Goal: Find specific page/section: Find specific page/section

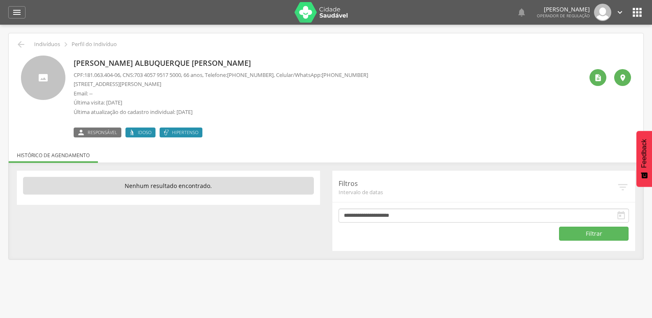
click at [113, 65] on p "Francisca Maria Albuquerque Vierra" at bounding box center [221, 63] width 294 height 11
click at [596, 79] on icon "" at bounding box center [598, 78] width 8 height 8
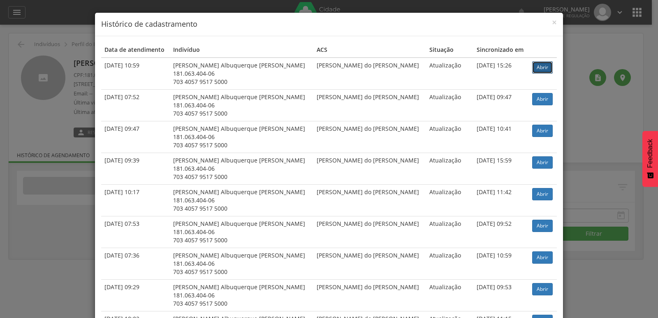
click at [539, 70] on link "Abrir" at bounding box center [542, 67] width 21 height 12
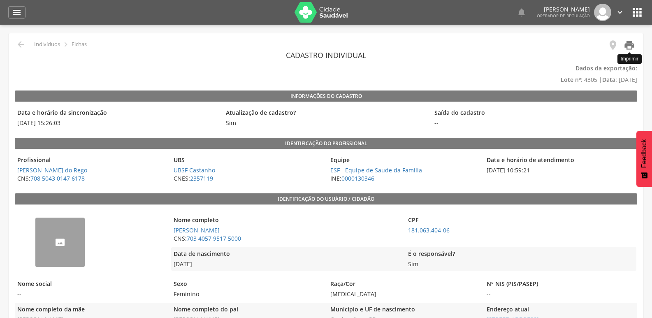
click at [631, 46] on icon "" at bounding box center [629, 45] width 12 height 12
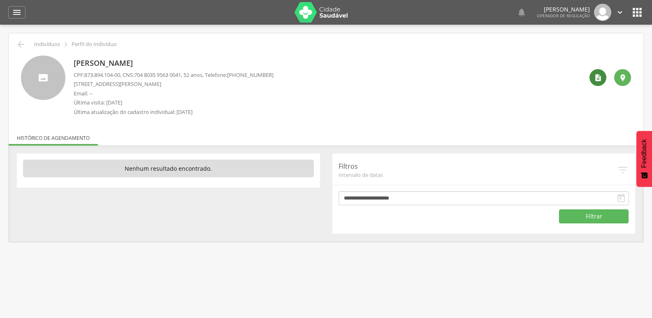
click at [601, 80] on icon "" at bounding box center [598, 78] width 8 height 8
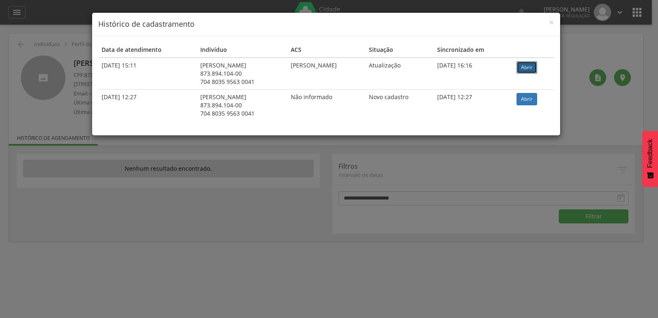
click at [536, 64] on link "Abrir" at bounding box center [526, 67] width 21 height 12
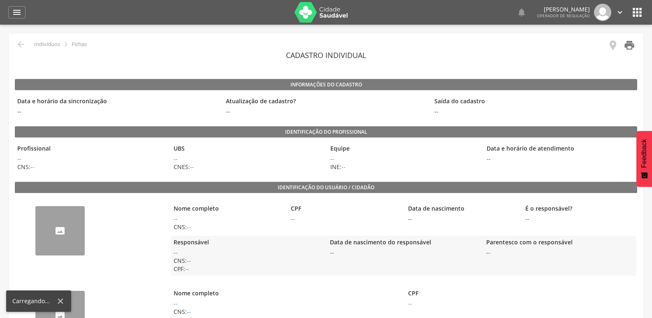
click at [631, 45] on icon "" at bounding box center [629, 45] width 12 height 12
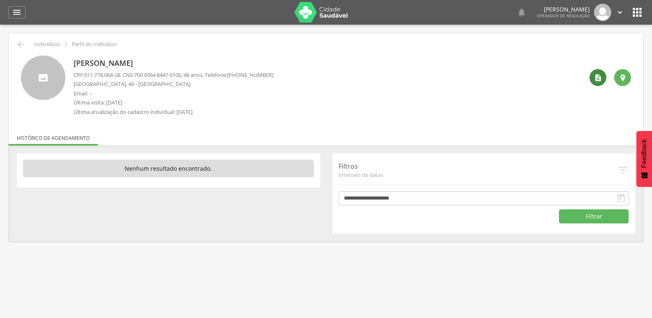
click at [592, 80] on div "" at bounding box center [597, 77] width 17 height 17
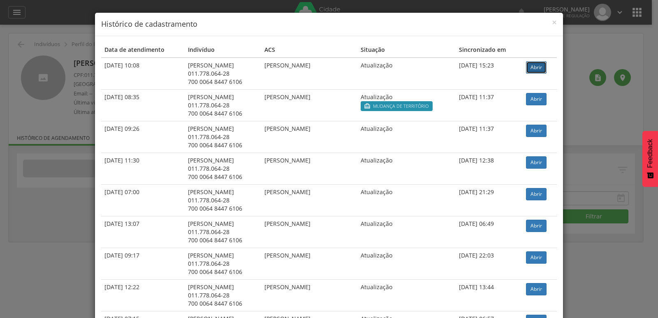
click at [540, 67] on link "Abrir" at bounding box center [536, 67] width 21 height 12
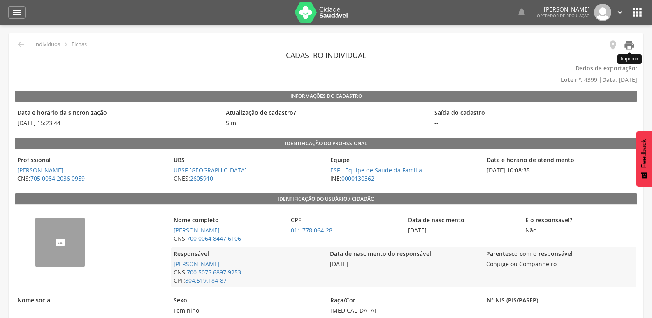
click at [629, 47] on icon "" at bounding box center [629, 45] width 12 height 12
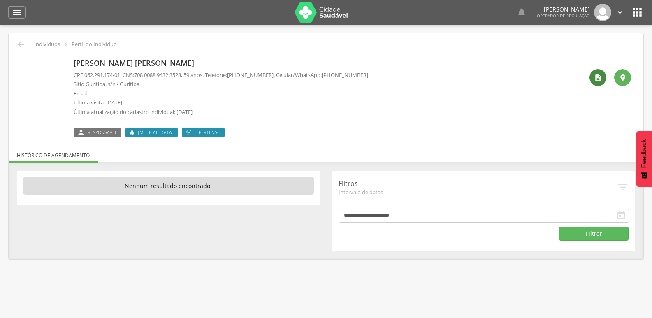
click at [597, 75] on icon "" at bounding box center [598, 78] width 8 height 8
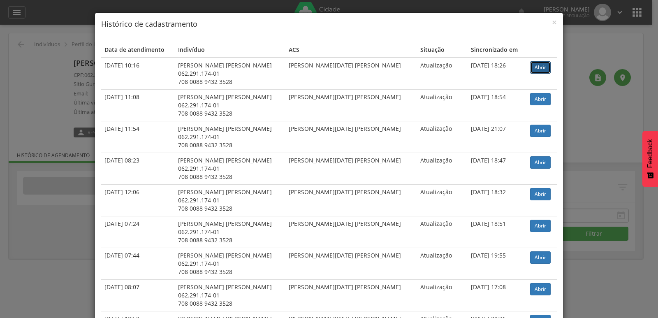
click at [532, 67] on link "Abrir" at bounding box center [540, 67] width 21 height 12
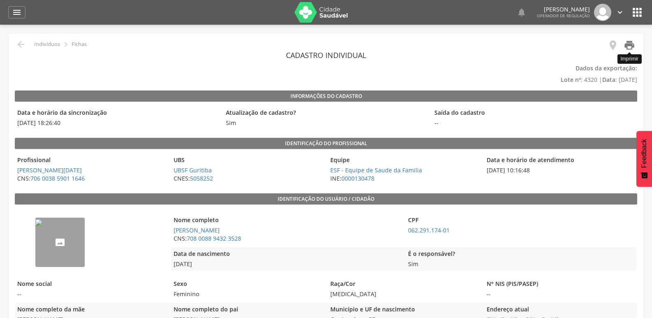
click at [626, 43] on icon "" at bounding box center [629, 45] width 12 height 12
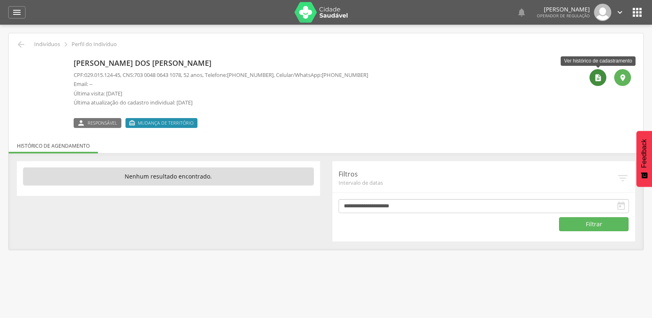
click at [599, 76] on icon "" at bounding box center [598, 78] width 8 height 8
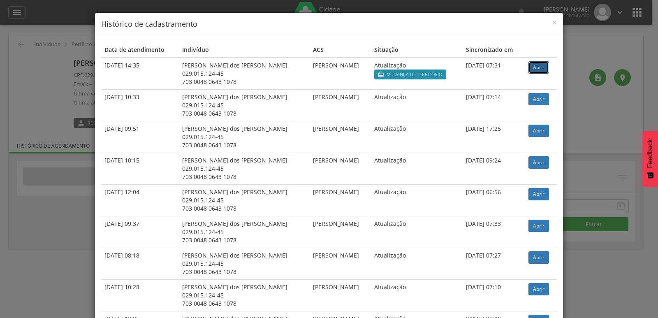
click at [533, 68] on link "Abrir" at bounding box center [538, 67] width 21 height 12
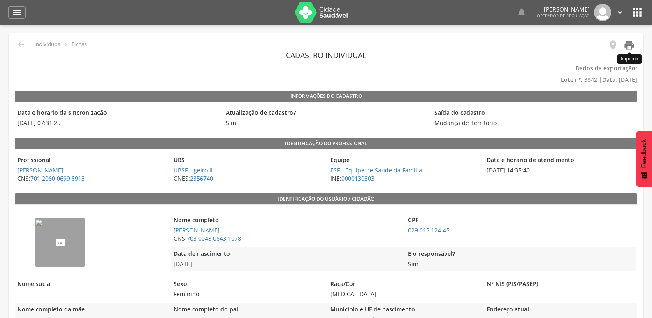
click at [626, 49] on icon "" at bounding box center [629, 45] width 12 height 12
